Goal: Information Seeking & Learning: Learn about a topic

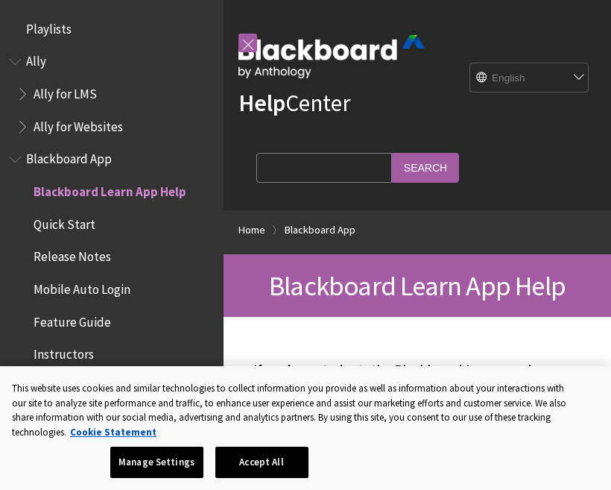
scroll to position [154, 0]
